Goal: Task Accomplishment & Management: Use online tool/utility

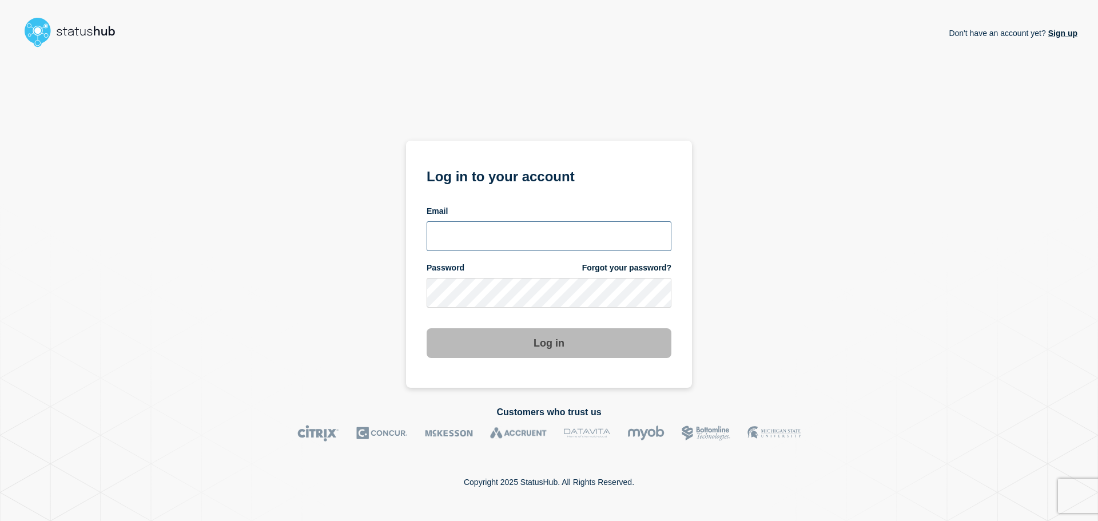
type input "chris.pearse@accruent.com"
click at [545, 345] on button "Log in" at bounding box center [549, 343] width 245 height 30
click at [710, 340] on div "Don't have an account yet? Sign up Log in to your account Email chris.pearse@ac…" at bounding box center [549, 220] width 1057 height 336
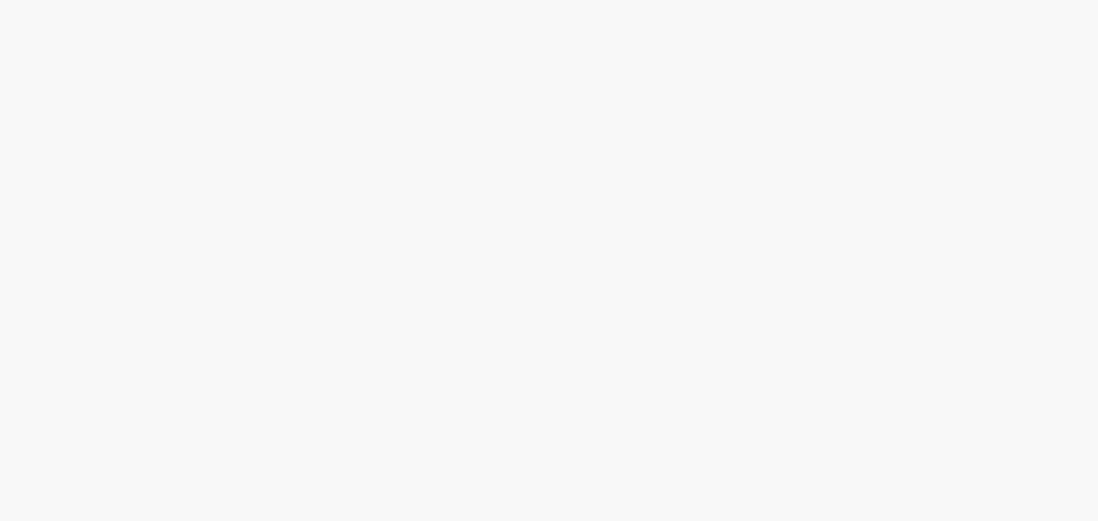
click at [496, 344] on body at bounding box center [549, 260] width 1098 height 521
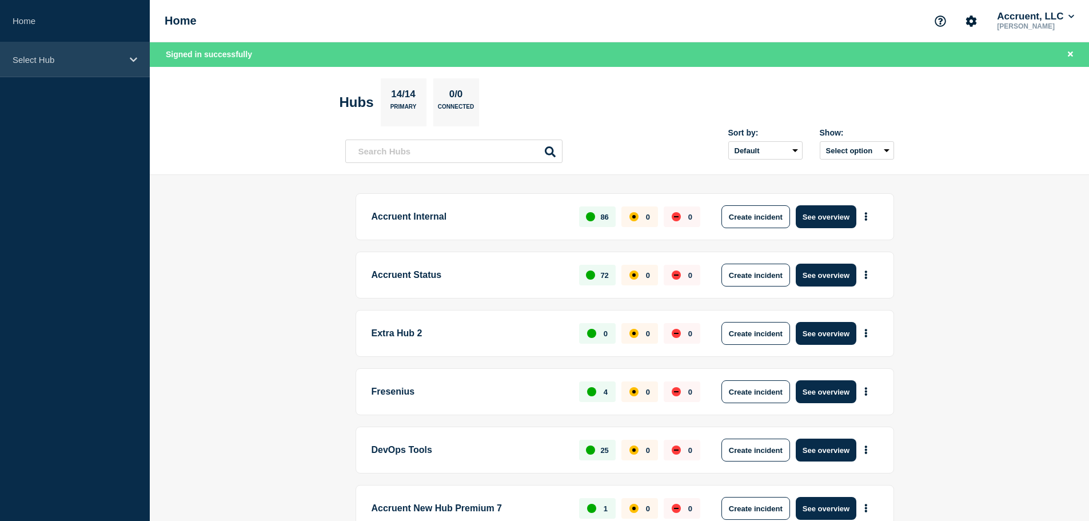
click at [112, 62] on p "Select Hub" at bounding box center [68, 60] width 110 height 10
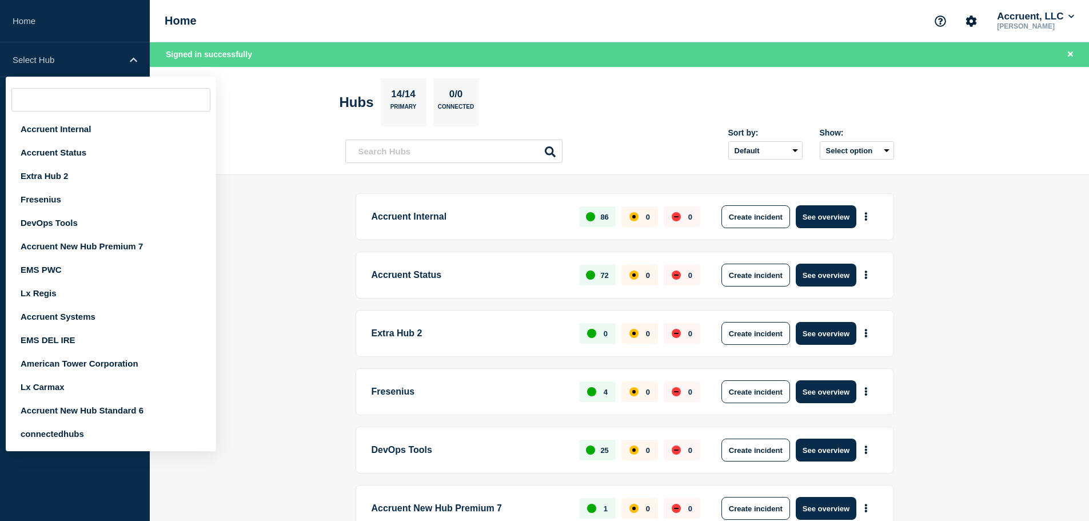
click at [263, 232] on main "Accruent Internal 86 0 0 Create incident See overview Accruent Status 72 0 0 Cr…" at bounding box center [619, 505] width 939 height 660
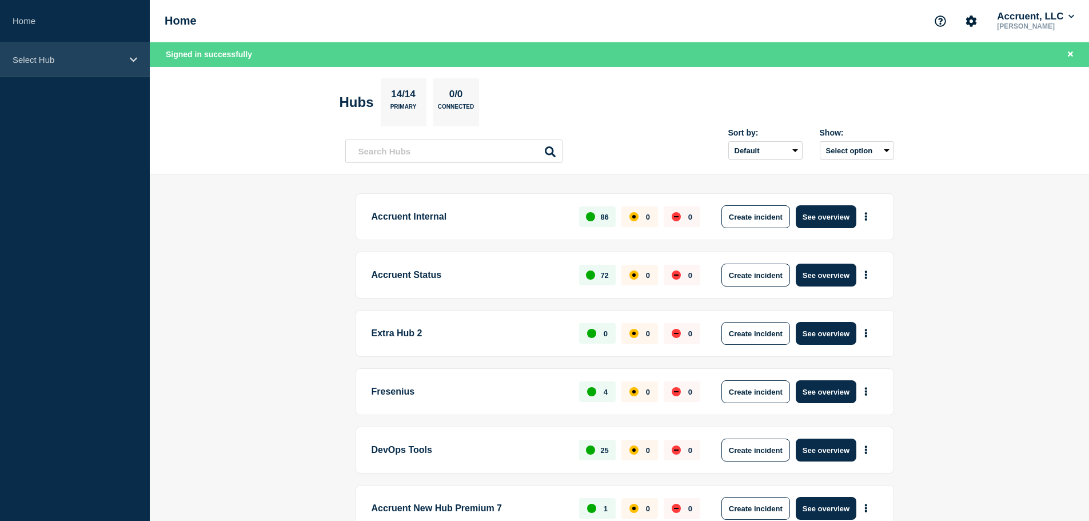
click at [132, 58] on icon at bounding box center [133, 59] width 7 height 9
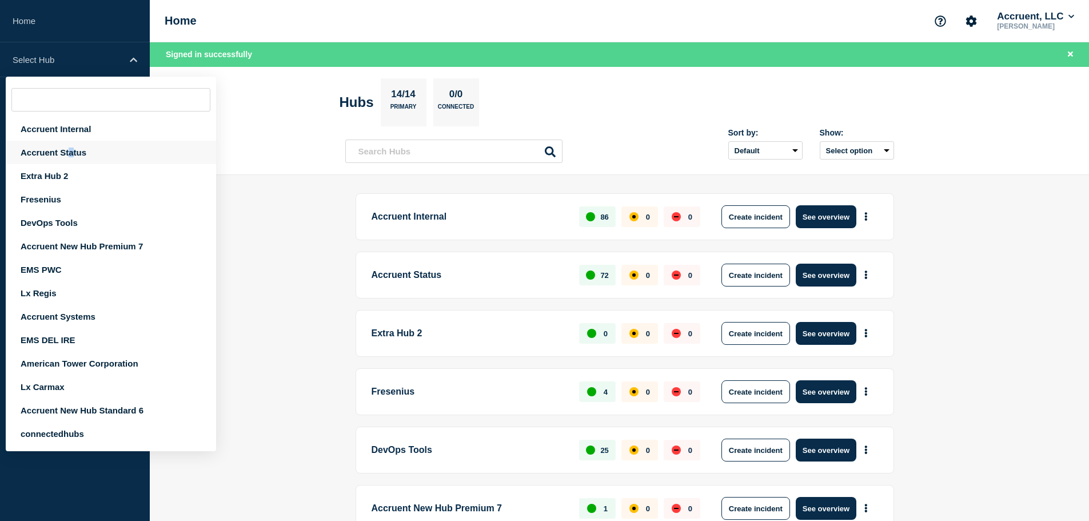
click at [72, 154] on div "Accruent Status" at bounding box center [111, 152] width 210 height 23
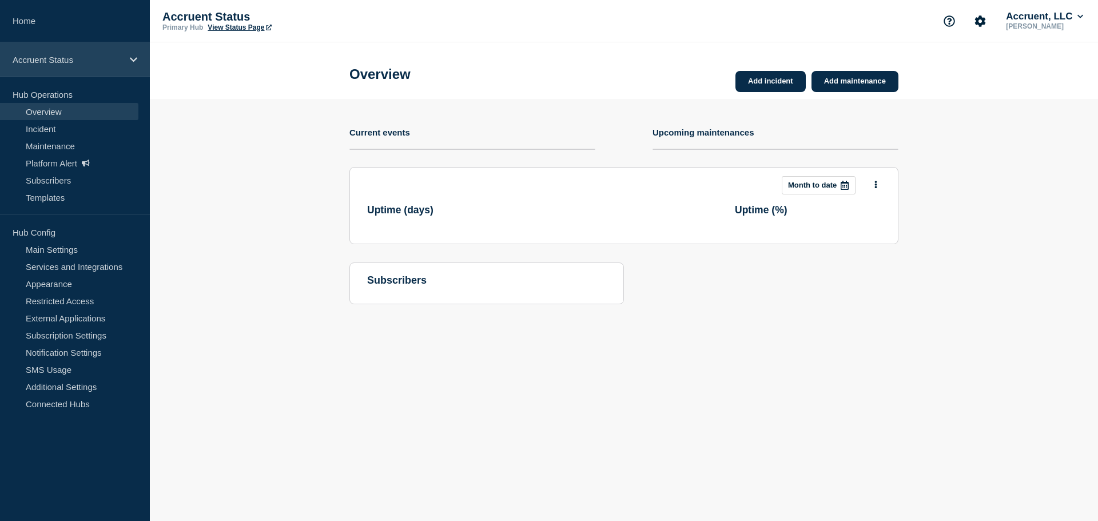
click at [131, 64] on div "Accruent Status" at bounding box center [75, 59] width 150 height 35
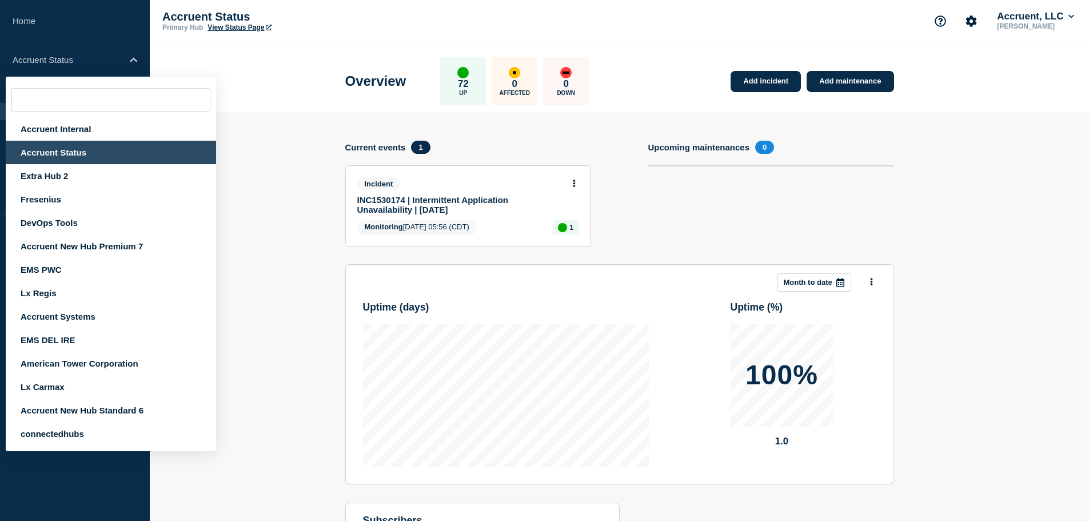
click at [82, 153] on div "Accruent Status" at bounding box center [111, 152] width 210 height 23
click at [94, 153] on div "Accruent Status" at bounding box center [111, 152] width 210 height 23
click at [145, 149] on div "Accruent Status" at bounding box center [111, 152] width 210 height 23
click at [188, 147] on div "Accruent Status" at bounding box center [111, 152] width 210 height 23
click at [250, 146] on section "Add incident Add maintenance Current events 1 Incident INC1530174 | Intermitten…" at bounding box center [619, 363] width 939 height 502
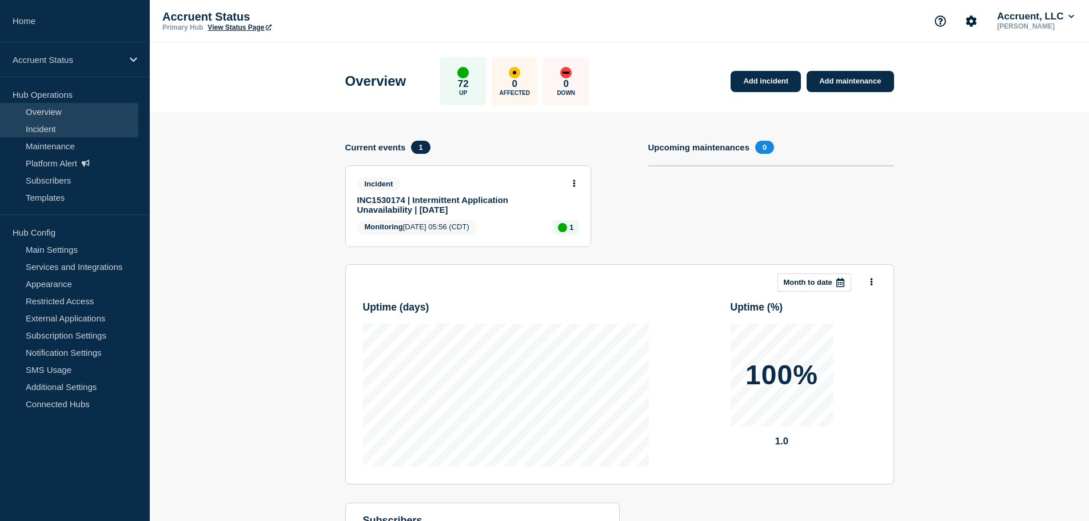
click at [58, 130] on link "Incident" at bounding box center [69, 128] width 138 height 17
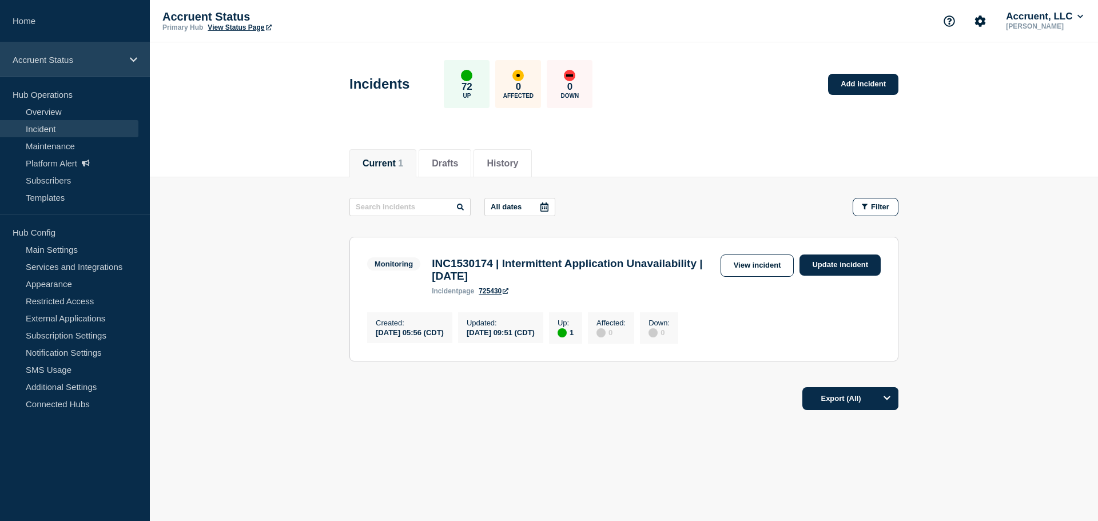
click at [75, 67] on div "Accruent Status" at bounding box center [75, 59] width 150 height 35
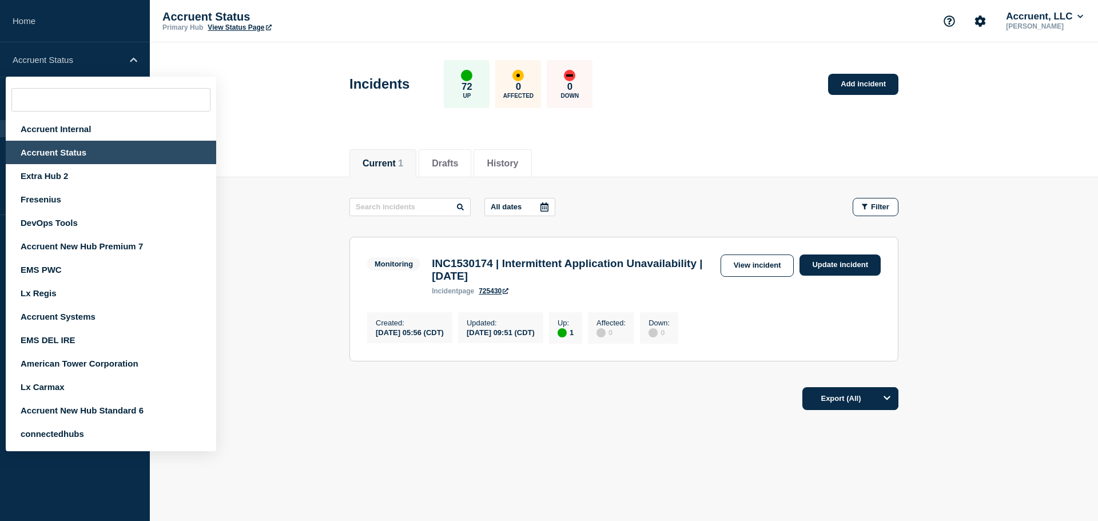
click at [316, 213] on main "All dates Filter Monitoring 1 Up INC1530174 | Intermittent Application Unavaila…" at bounding box center [624, 277] width 948 height 201
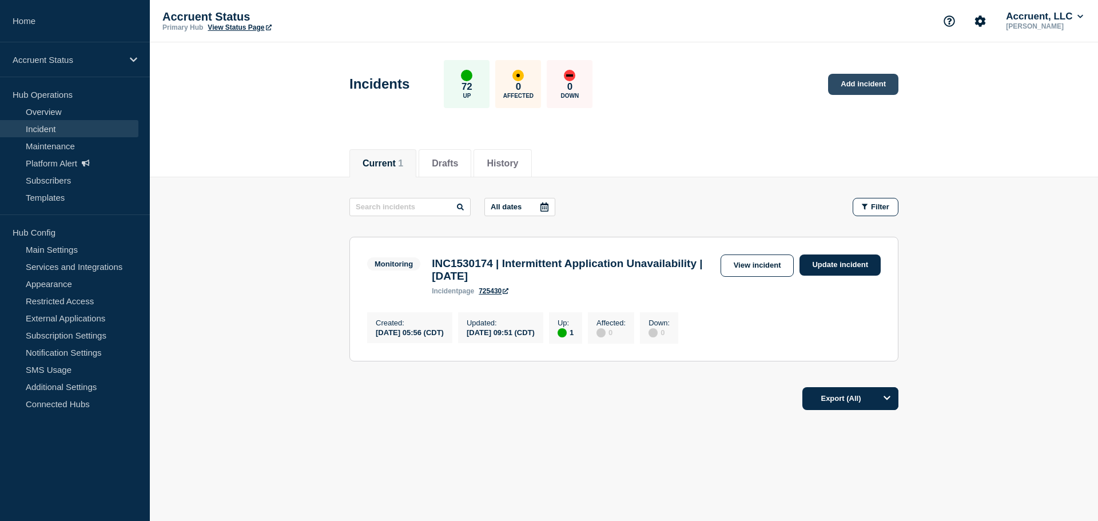
click at [858, 84] on link "Add incident" at bounding box center [863, 84] width 70 height 21
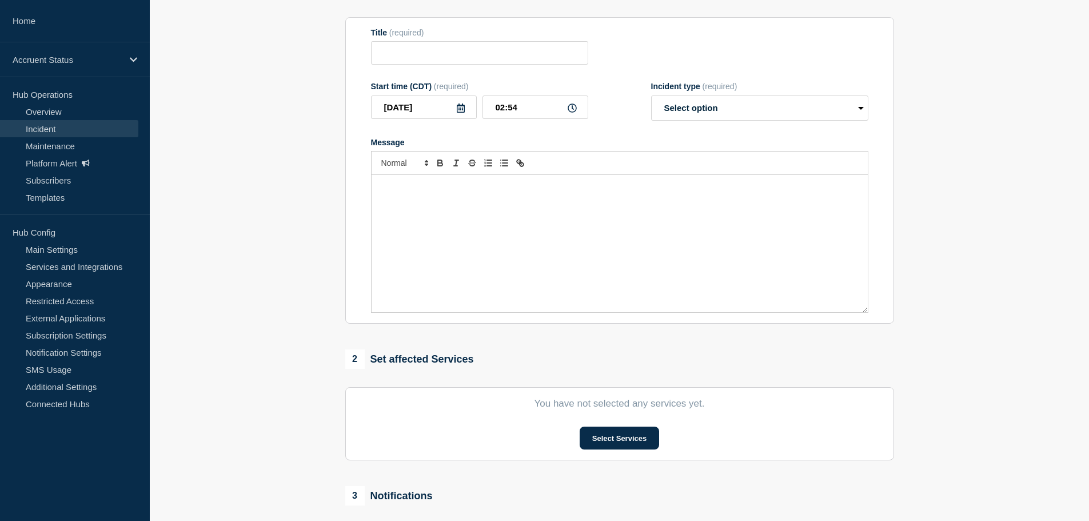
scroll to position [280, 0]
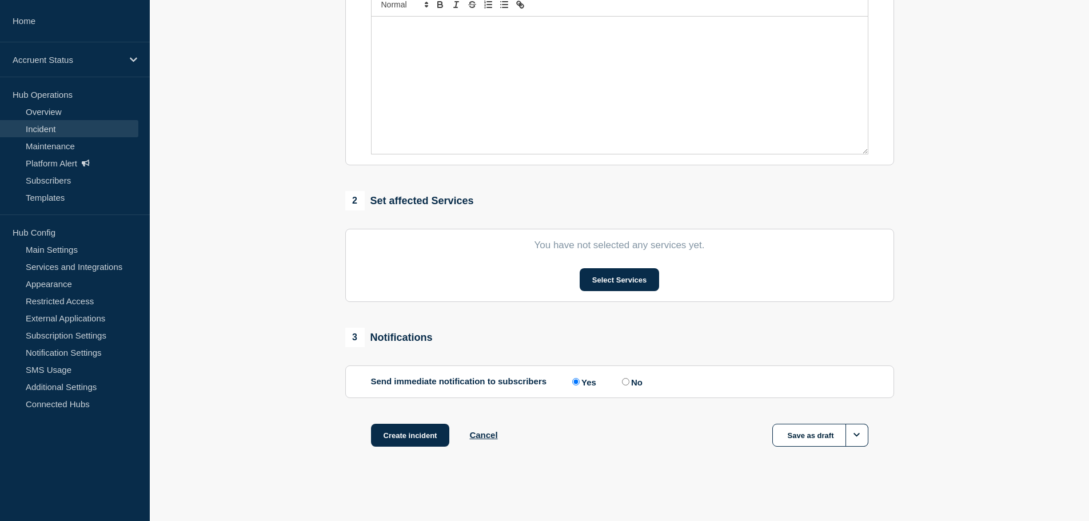
click at [599, 267] on section "You have not selected any services yet. Select Services" at bounding box center [619, 265] width 549 height 73
click at [599, 271] on button "Select Services" at bounding box center [619, 279] width 79 height 23
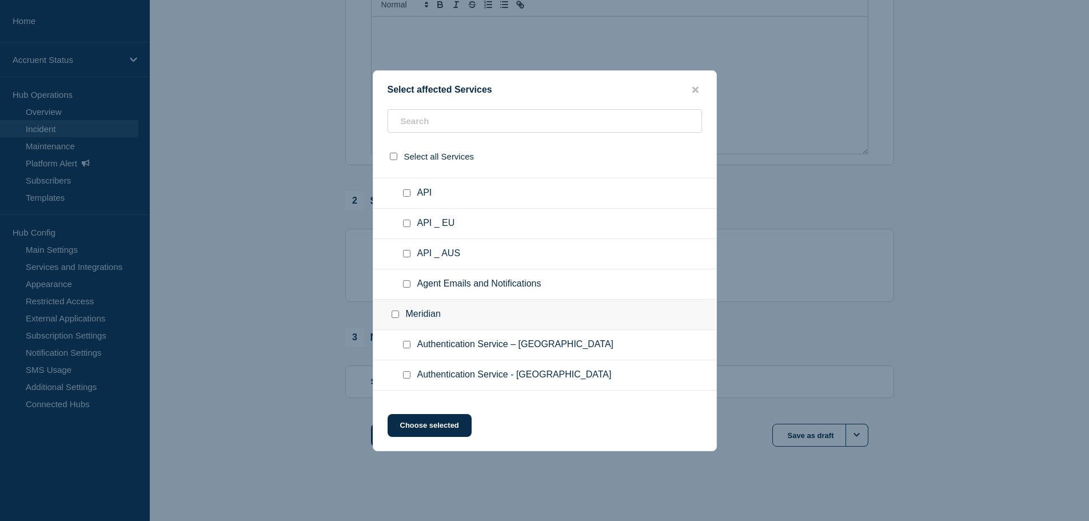
scroll to position [0, 0]
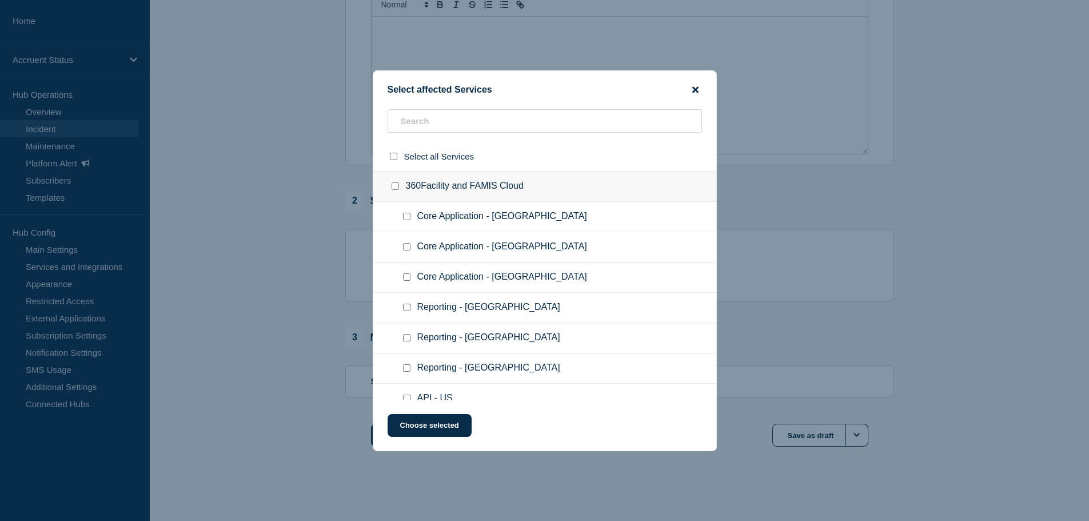
click at [698, 89] on icon "close button" at bounding box center [695, 89] width 6 height 9
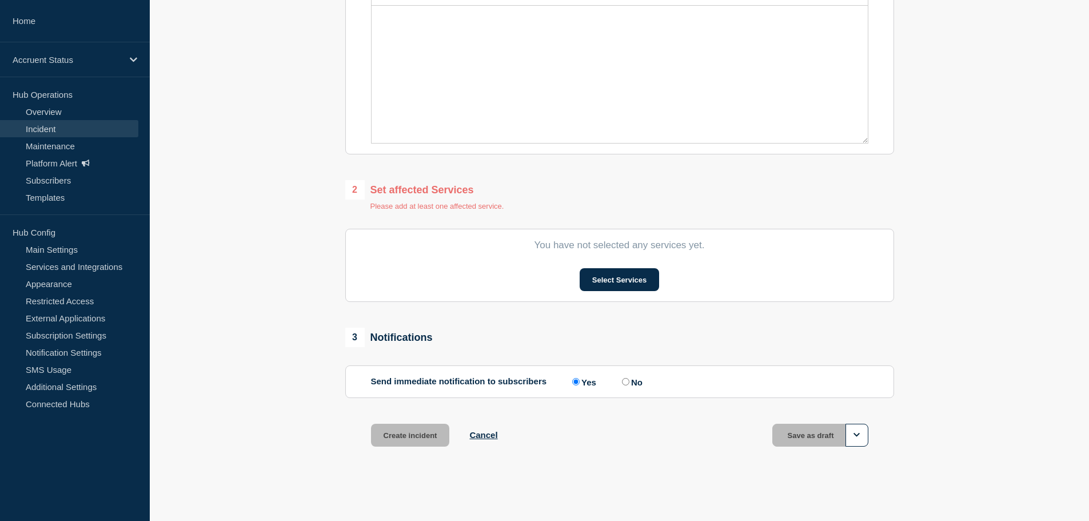
scroll to position [291, 0]
click at [896, 278] on div "1 Provide details Title (required) Start time (CDT) (required) [DATE] 02:54 Inc…" at bounding box center [620, 143] width 562 height 666
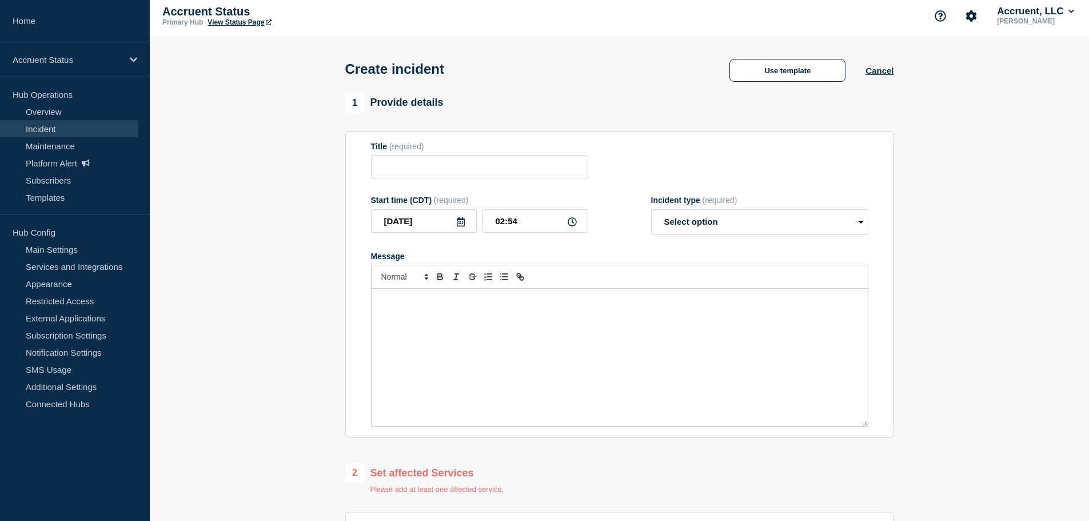
scroll to position [0, 0]
